Goal: Find specific page/section: Find specific page/section

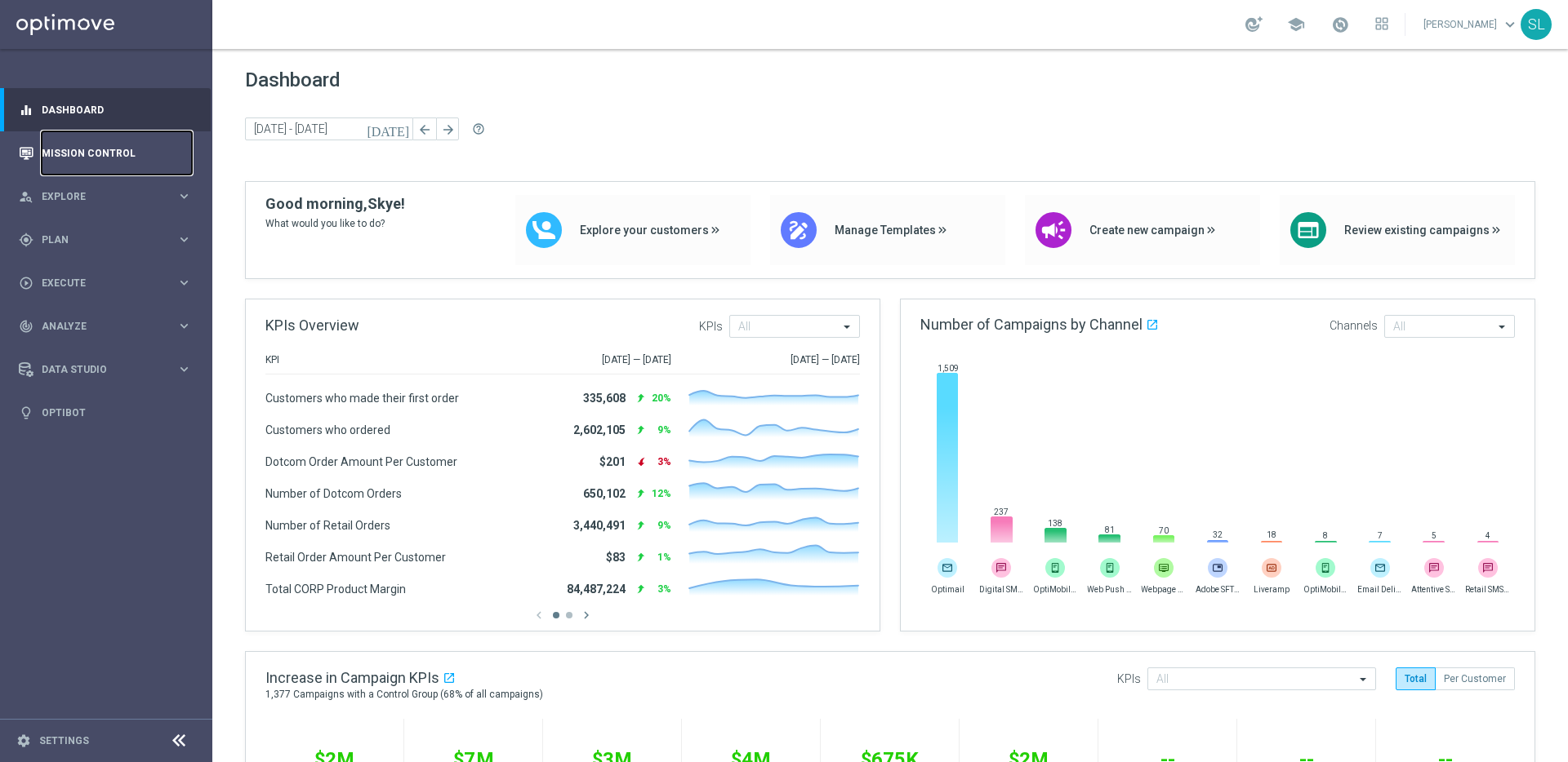
click at [95, 155] on link "Mission Control" at bounding box center [116, 152] width 150 height 43
